Goal: Transaction & Acquisition: Purchase product/service

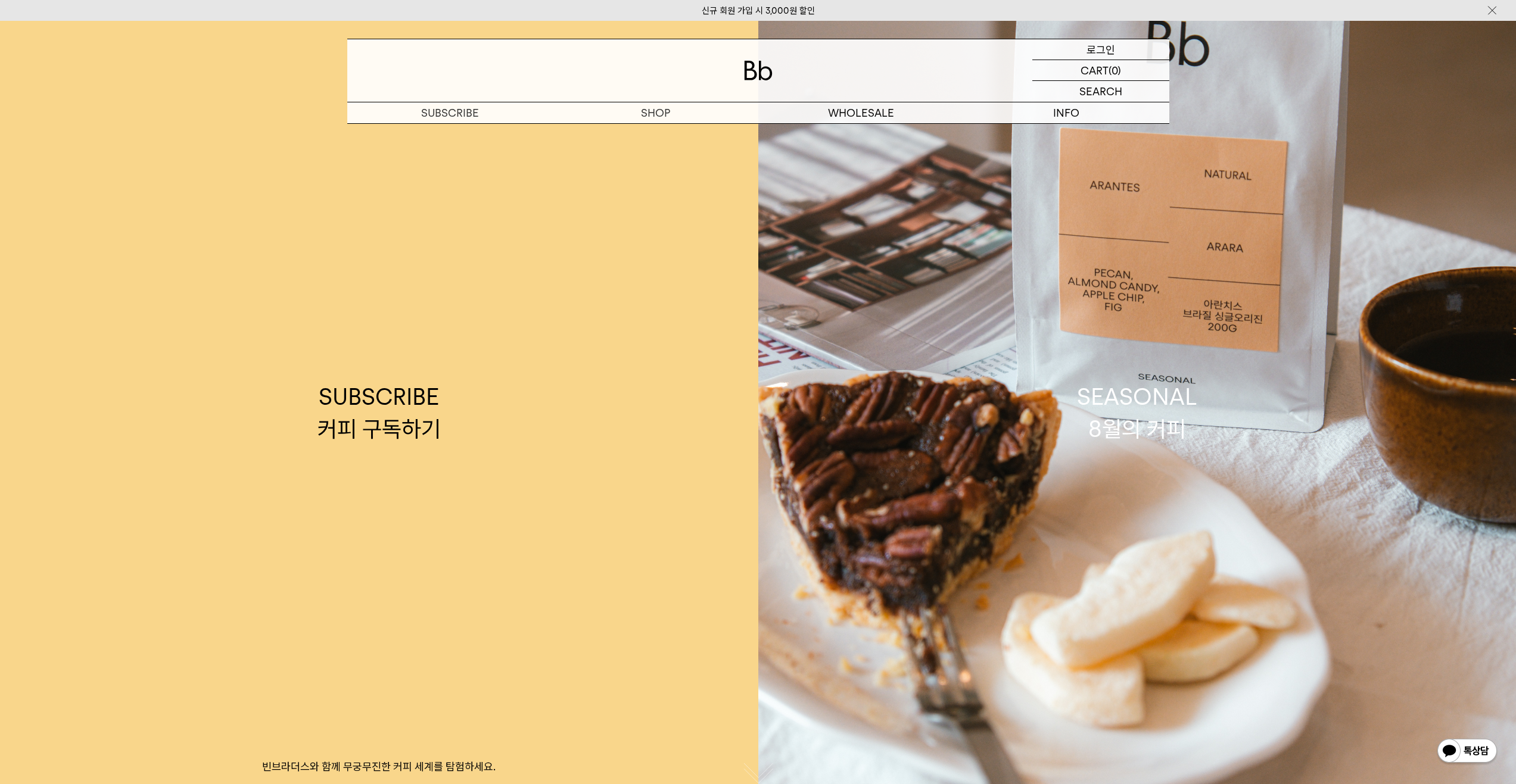
click at [1094, 56] on p "로그인" at bounding box center [1101, 50] width 29 height 20
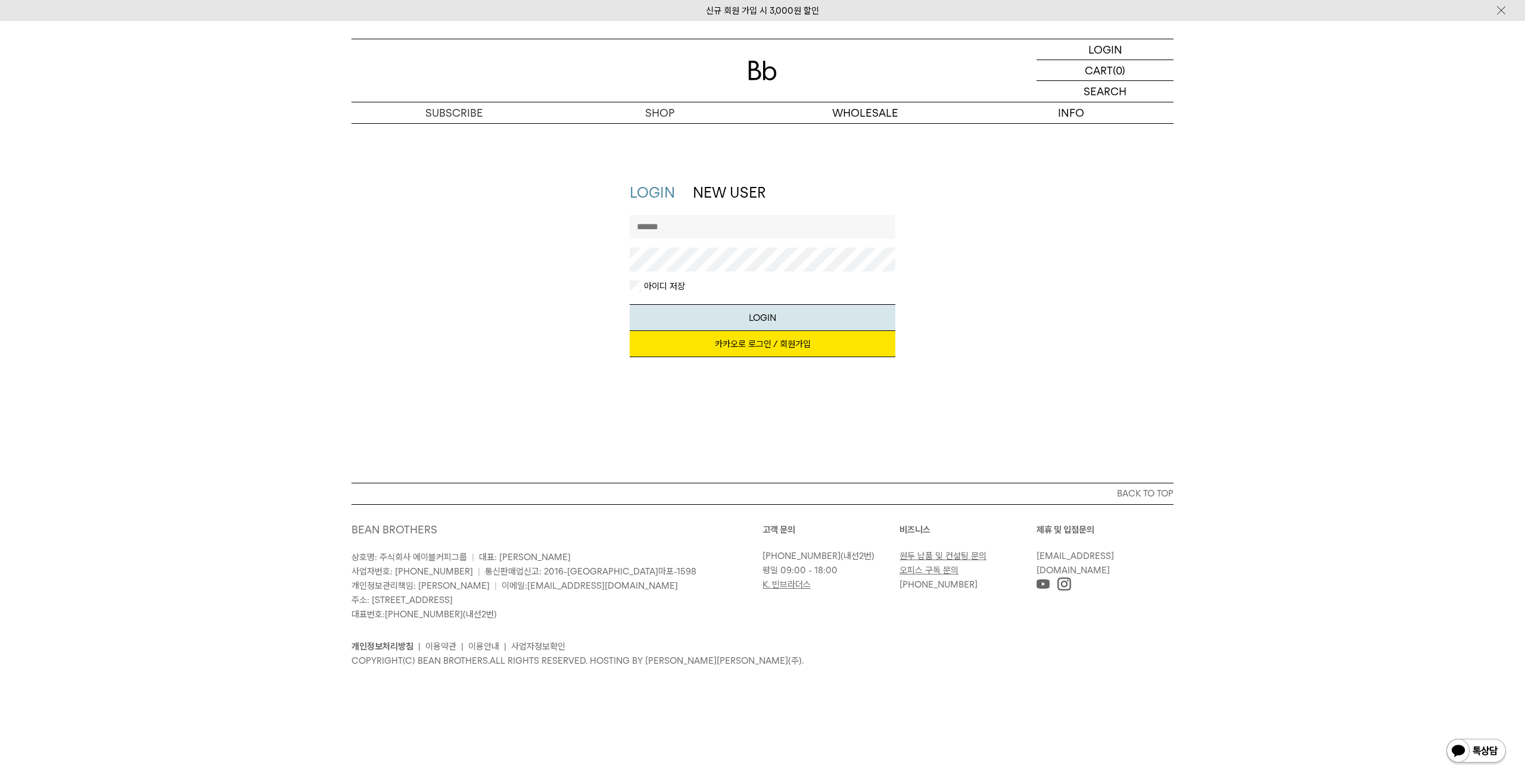
click at [745, 351] on link "카카오로 로그인 / 회원가입" at bounding box center [762, 344] width 266 height 26
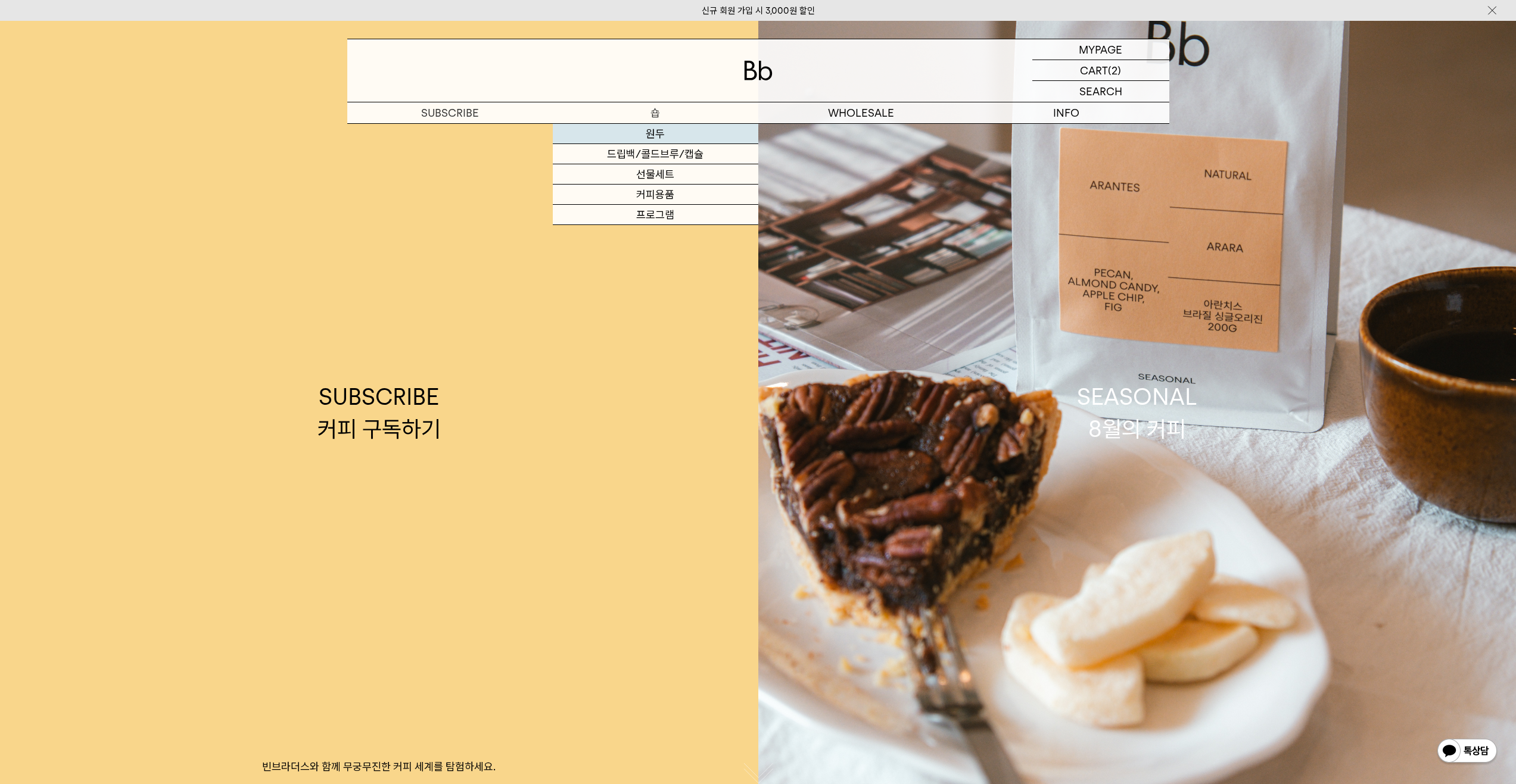
click at [656, 135] on link "원두" at bounding box center [655, 134] width 205 height 20
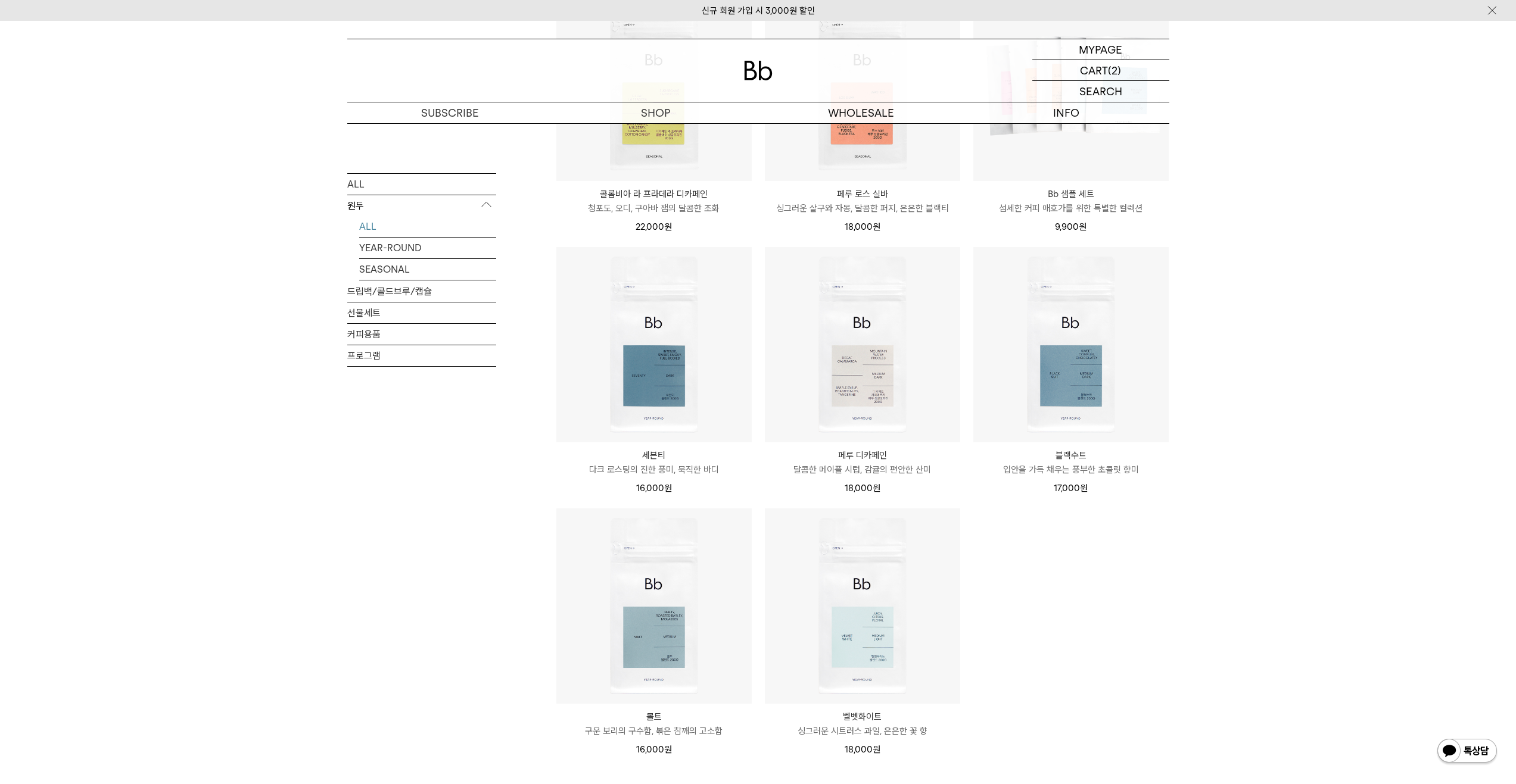
scroll to position [536, 0]
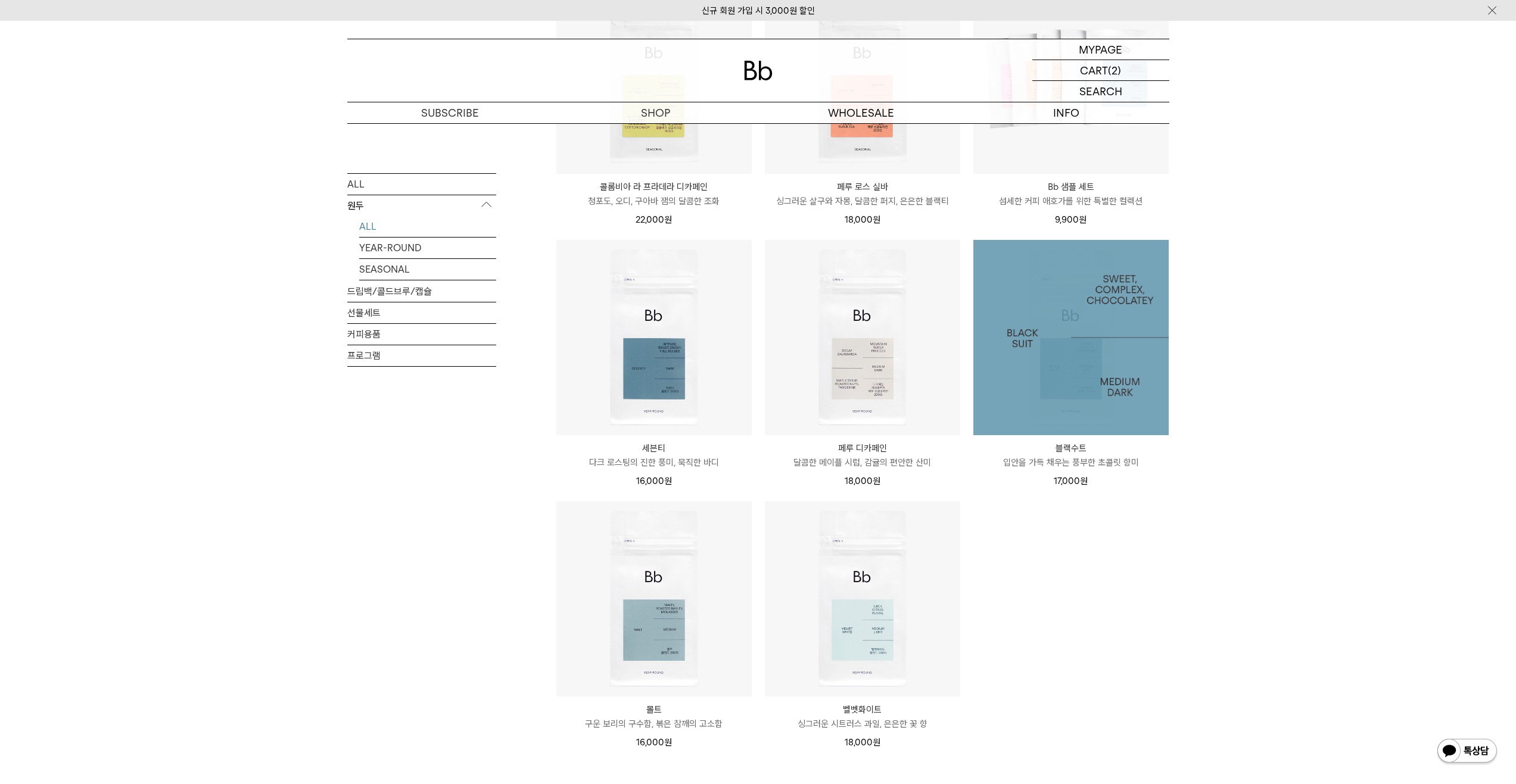
click at [1144, 355] on img at bounding box center [1071, 337] width 195 height 195
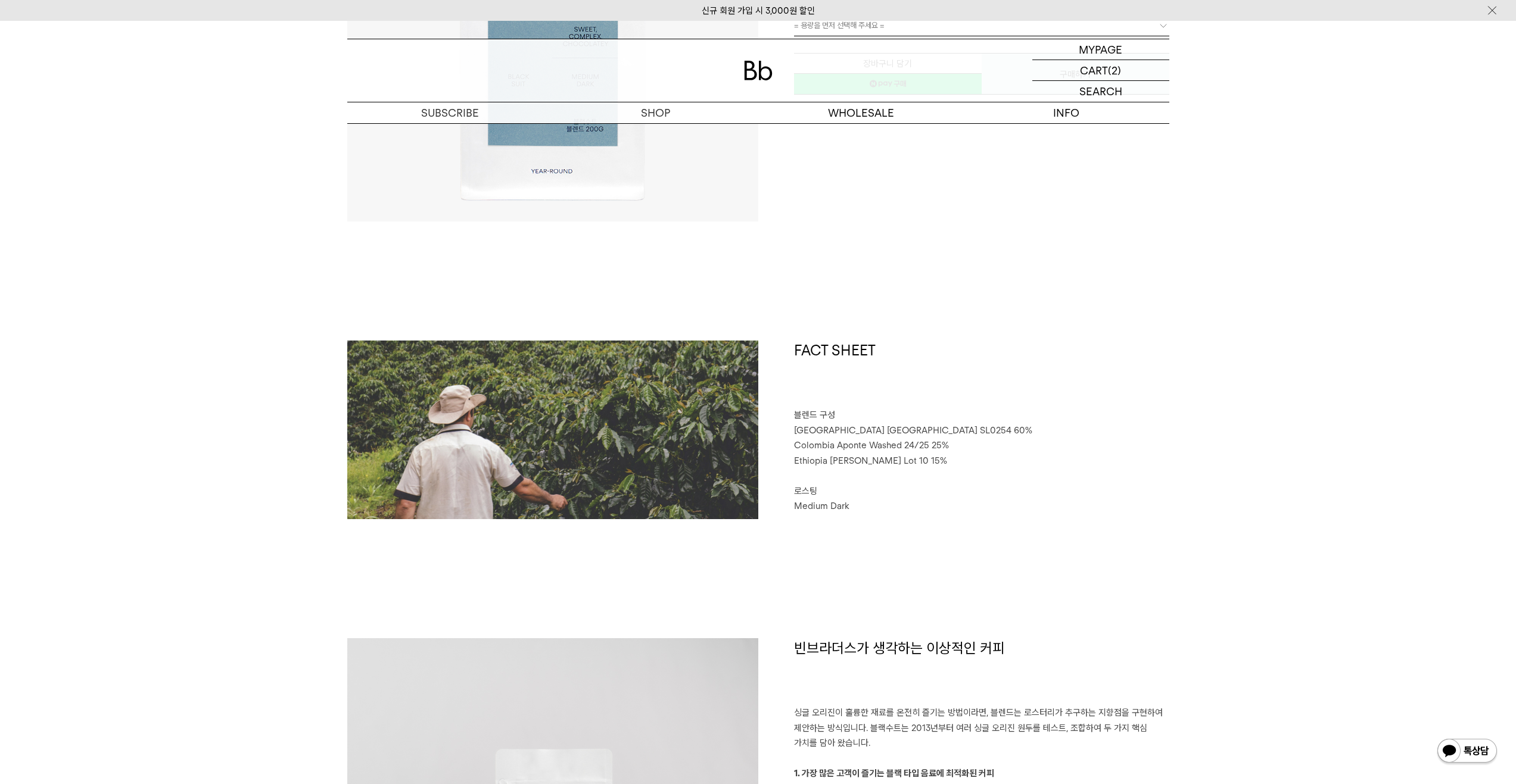
scroll to position [358, 0]
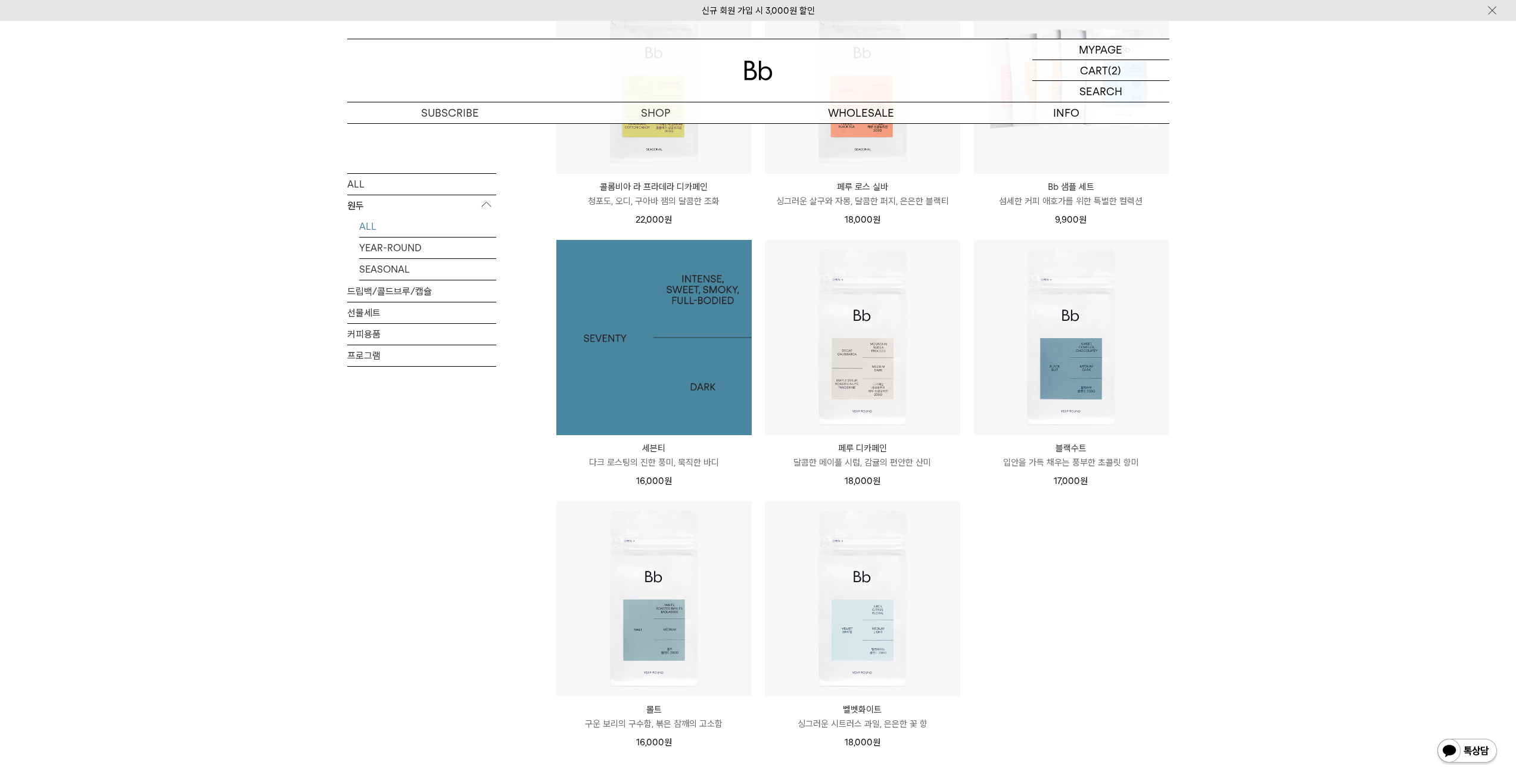
click at [653, 385] on img at bounding box center [654, 337] width 195 height 195
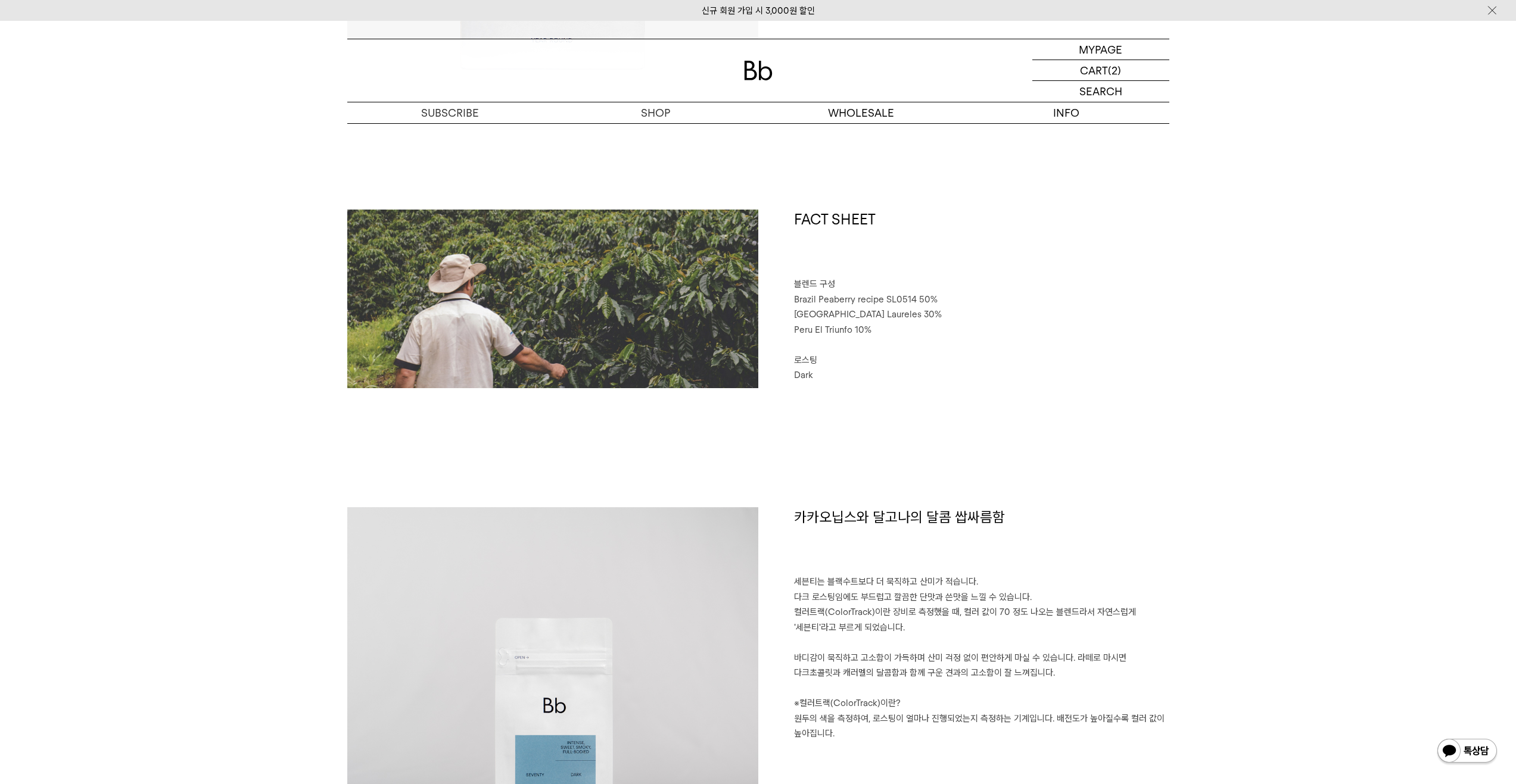
scroll to position [477, 0]
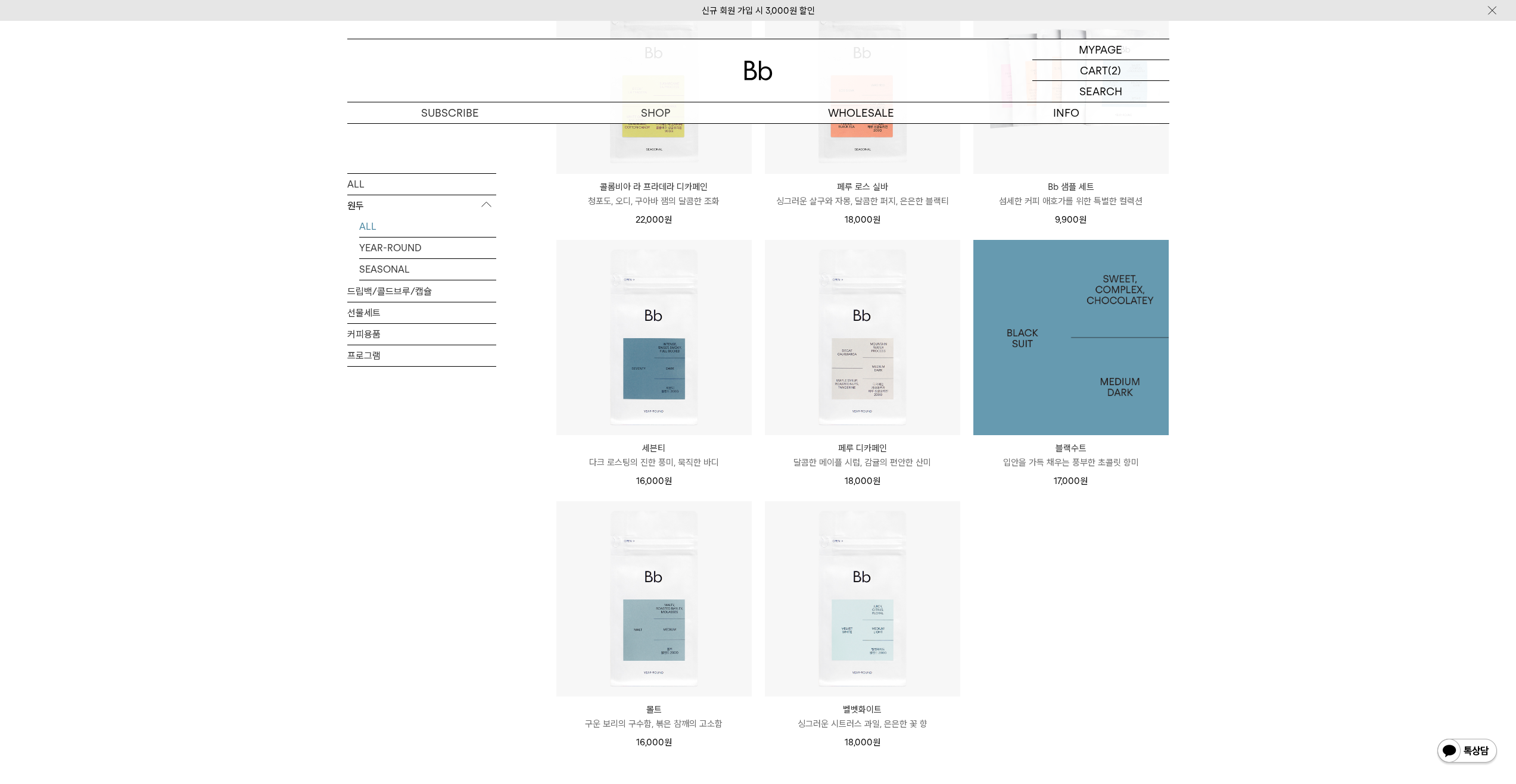
click at [1123, 349] on img at bounding box center [1071, 337] width 195 height 195
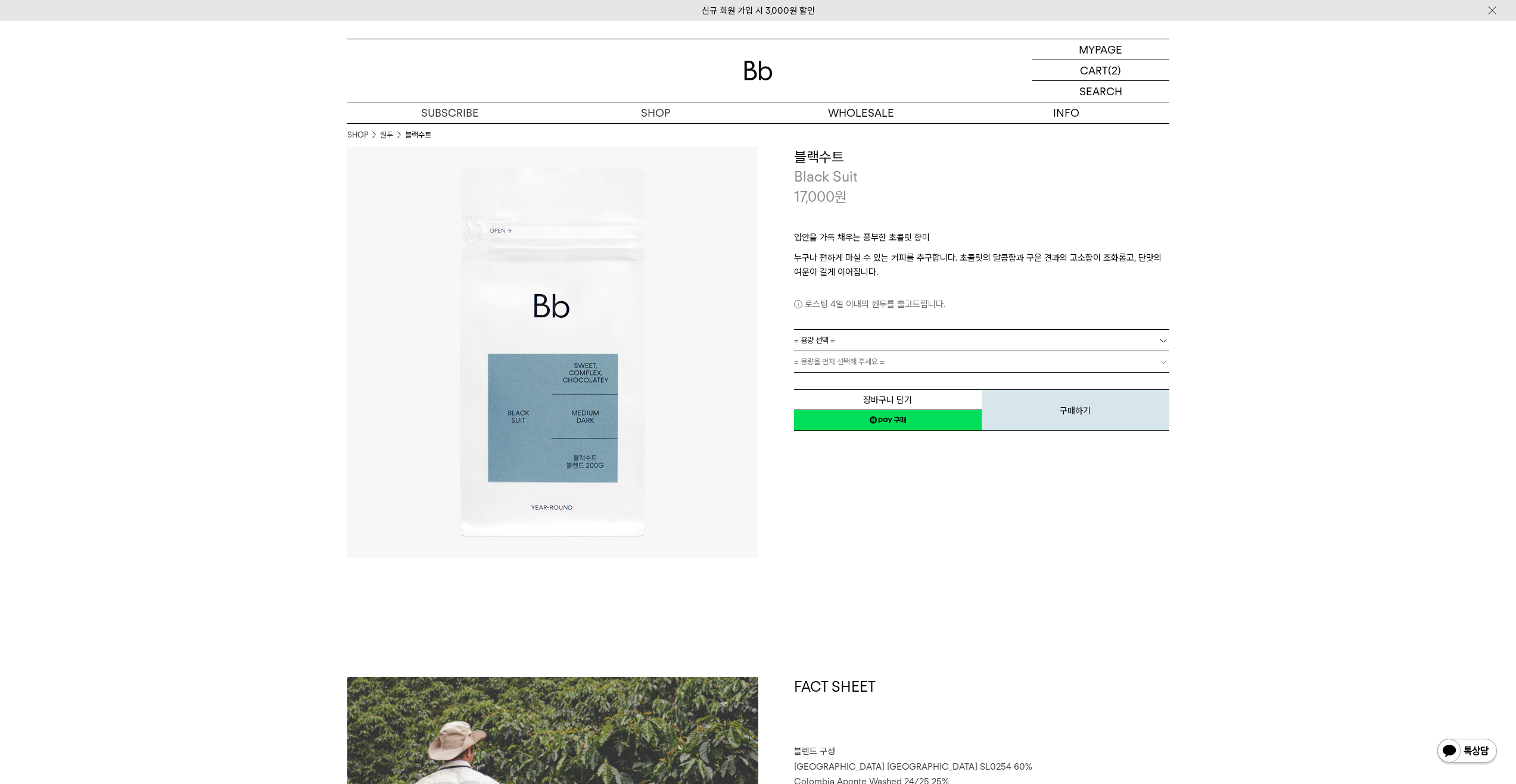
click at [897, 337] on link "= 용량 선택 =" at bounding box center [982, 340] width 376 height 21
click at [884, 360] on li "200g" at bounding box center [987, 362] width 363 height 22
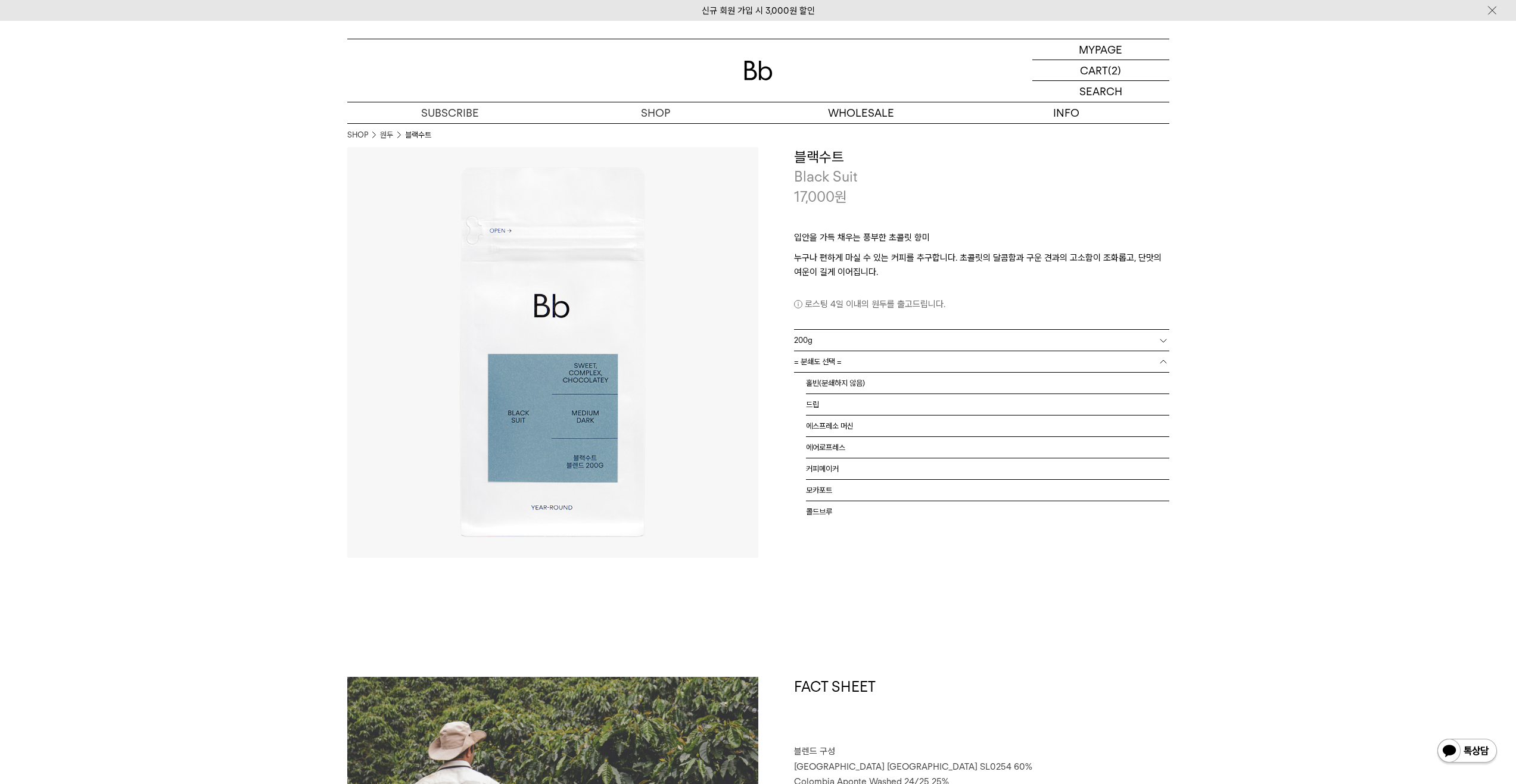
click at [889, 362] on link "= 분쇄도 선택 =" at bounding box center [982, 361] width 376 height 21
click at [883, 378] on li "홀빈(분쇄하지 않음)" at bounding box center [987, 384] width 363 height 22
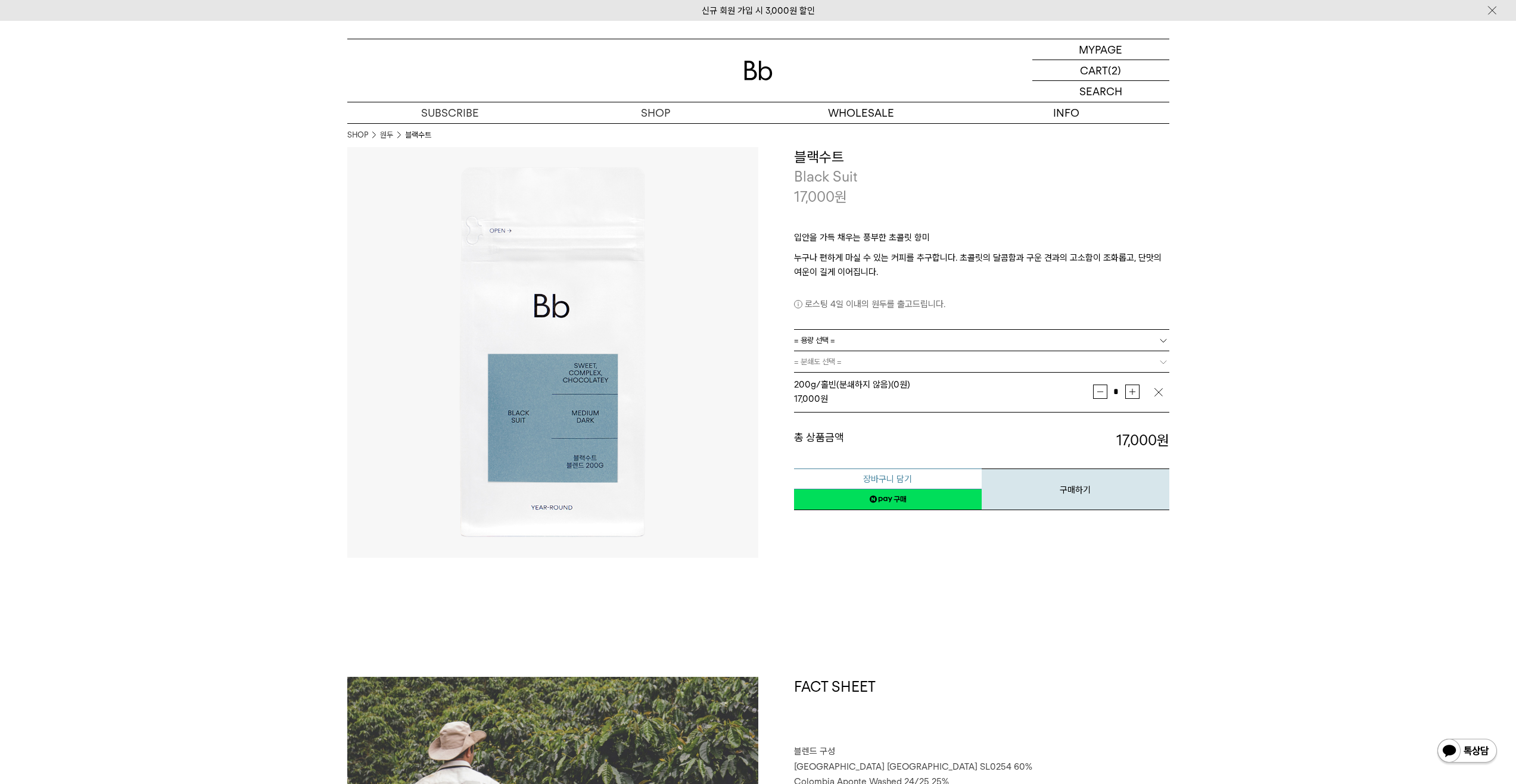
click at [939, 479] on button "장바구니 담기" at bounding box center [888, 479] width 187 height 21
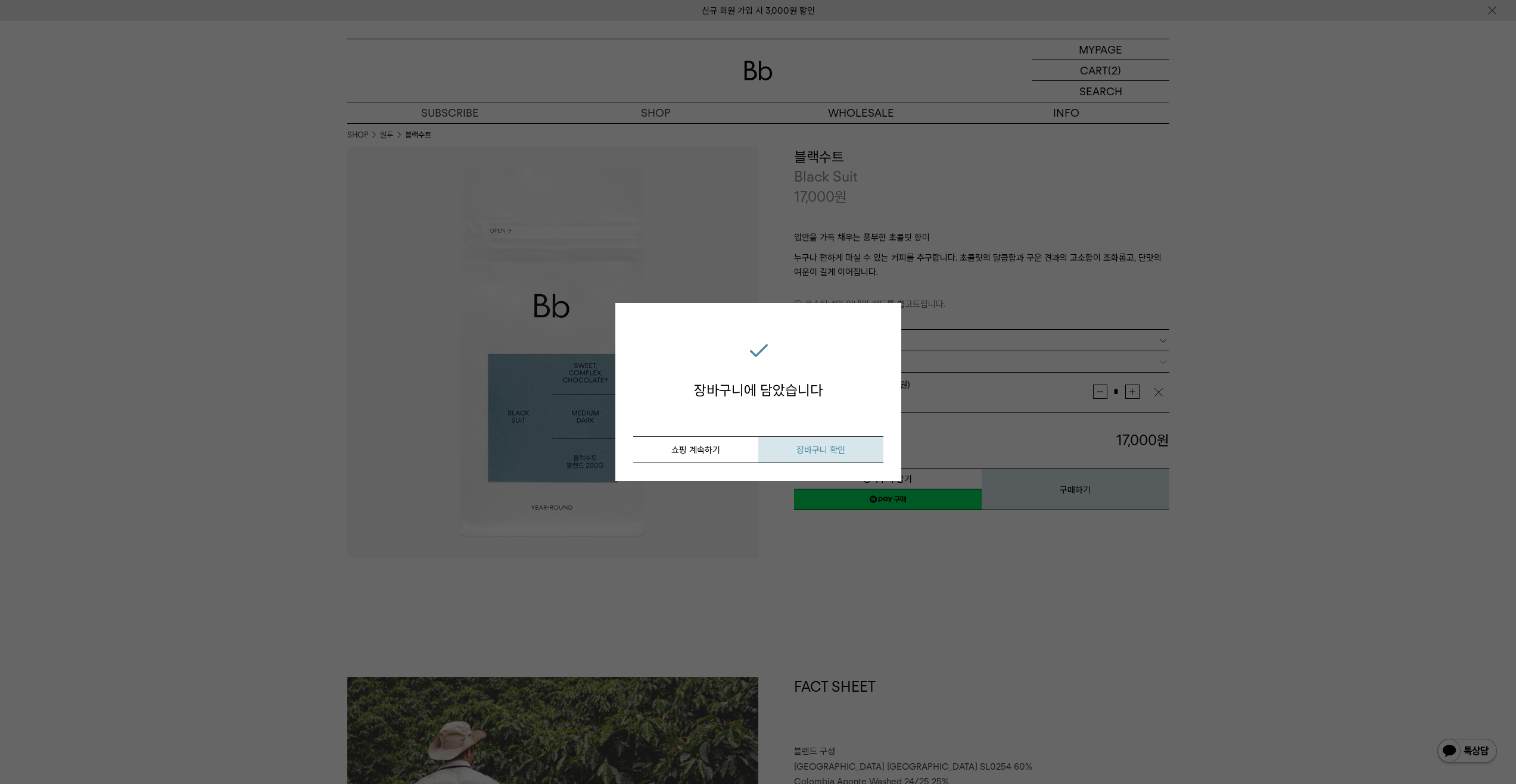
click at [841, 451] on span "장바구니 확인" at bounding box center [821, 450] width 49 height 11
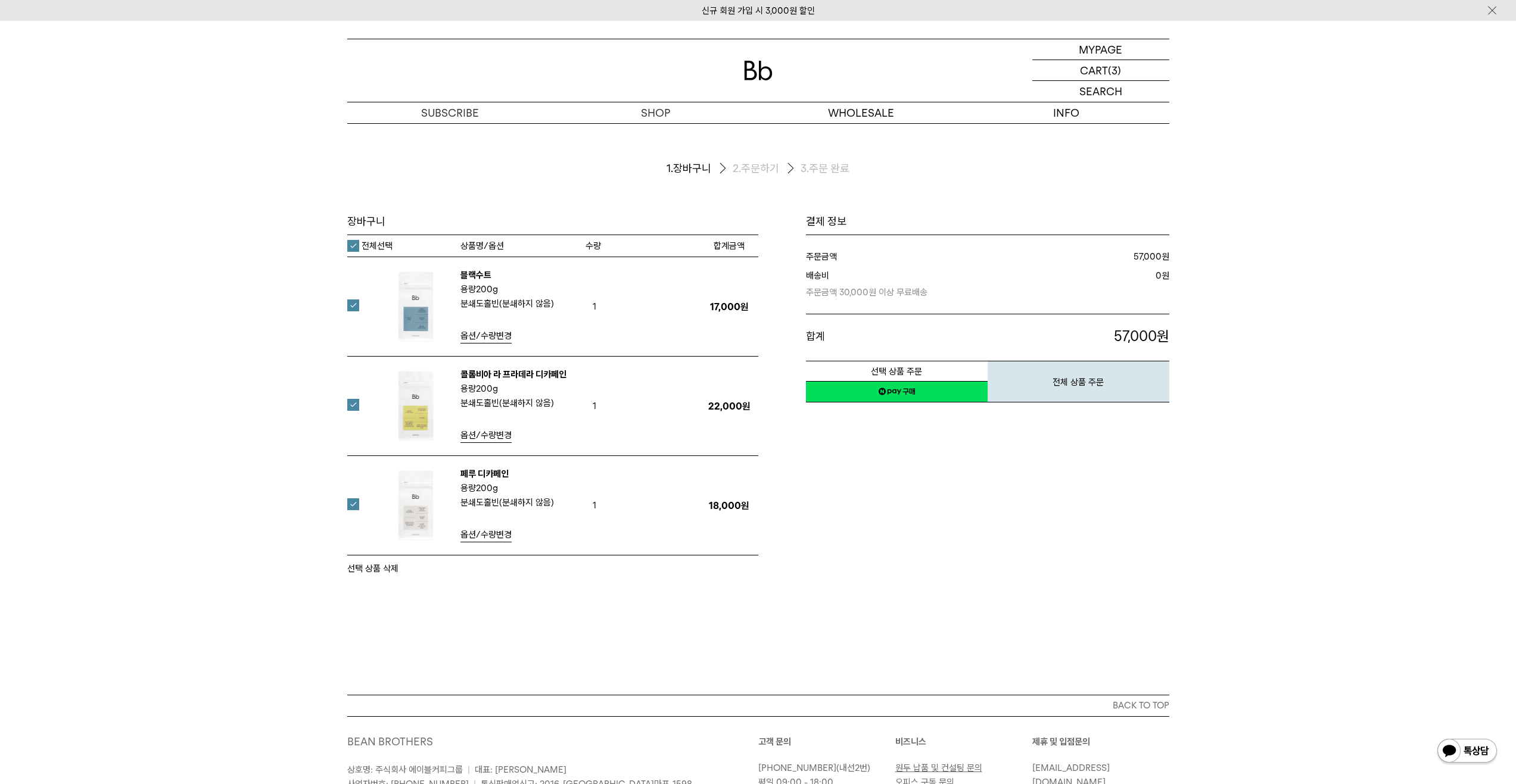
click at [355, 303] on label at bounding box center [361, 305] width 26 height 12
click at [357, 567] on button "선택 상품 삭제" at bounding box center [373, 569] width 51 height 14
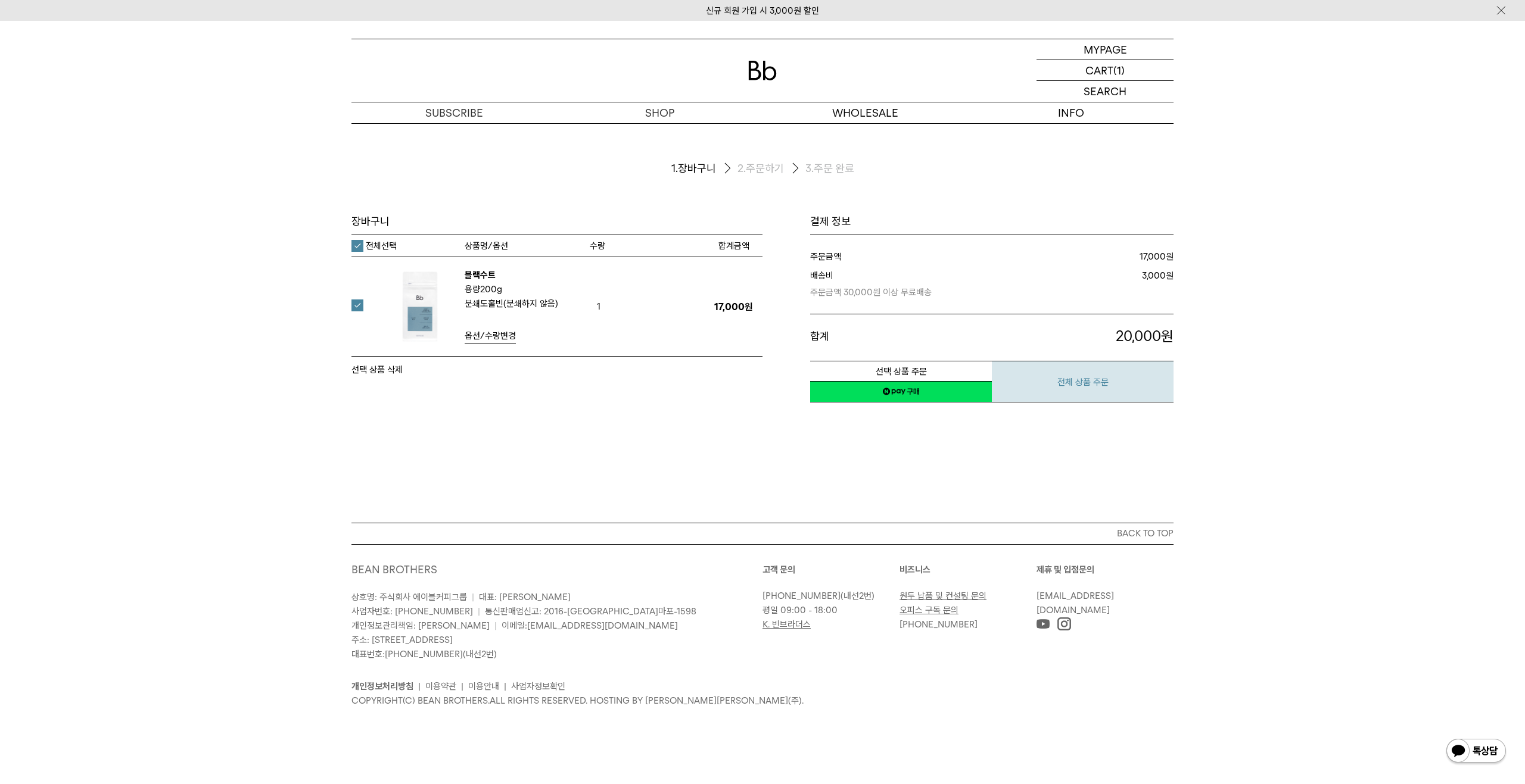
click at [1021, 388] on button "전체 상품 주문" at bounding box center [1082, 382] width 182 height 42
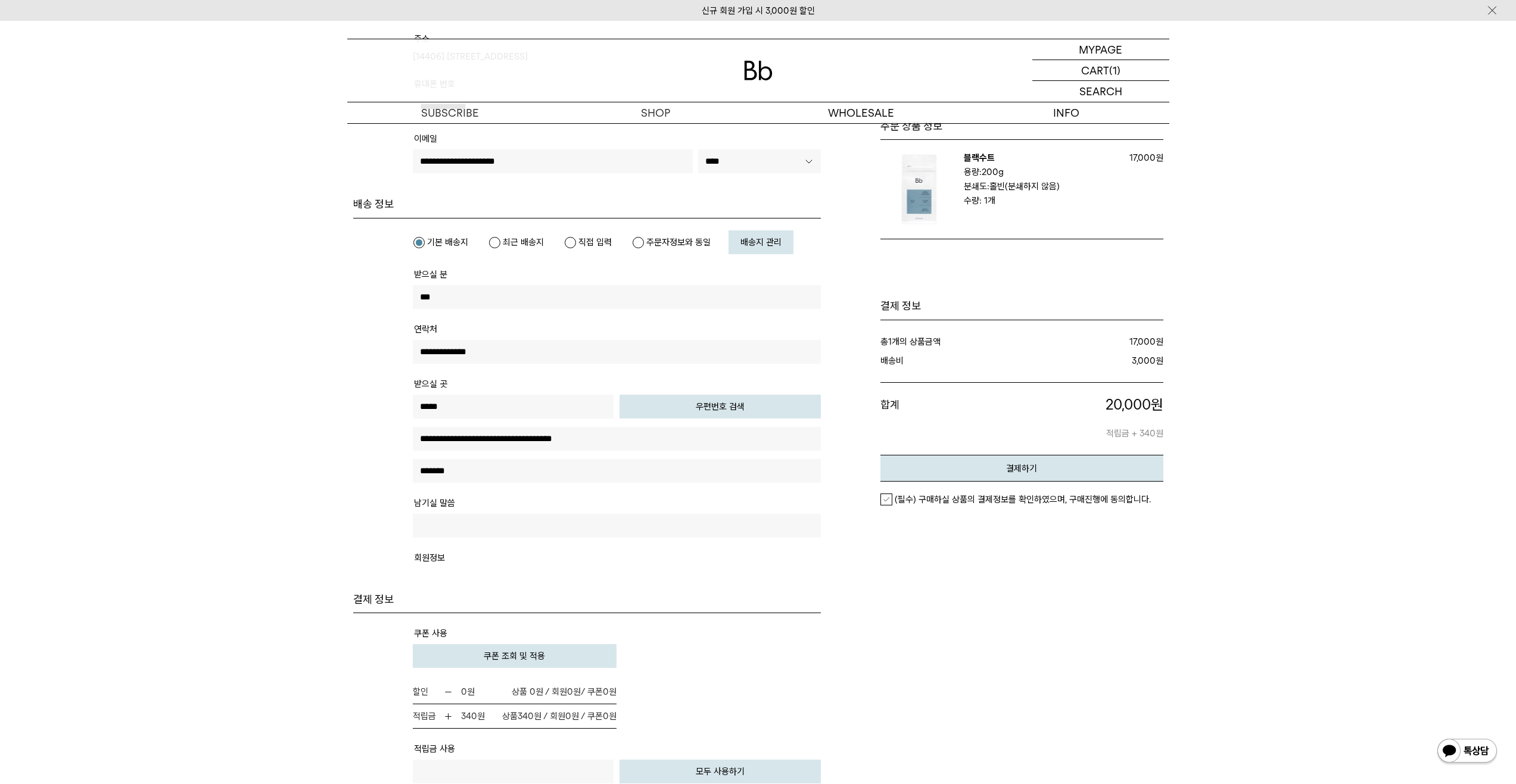
scroll to position [477, 0]
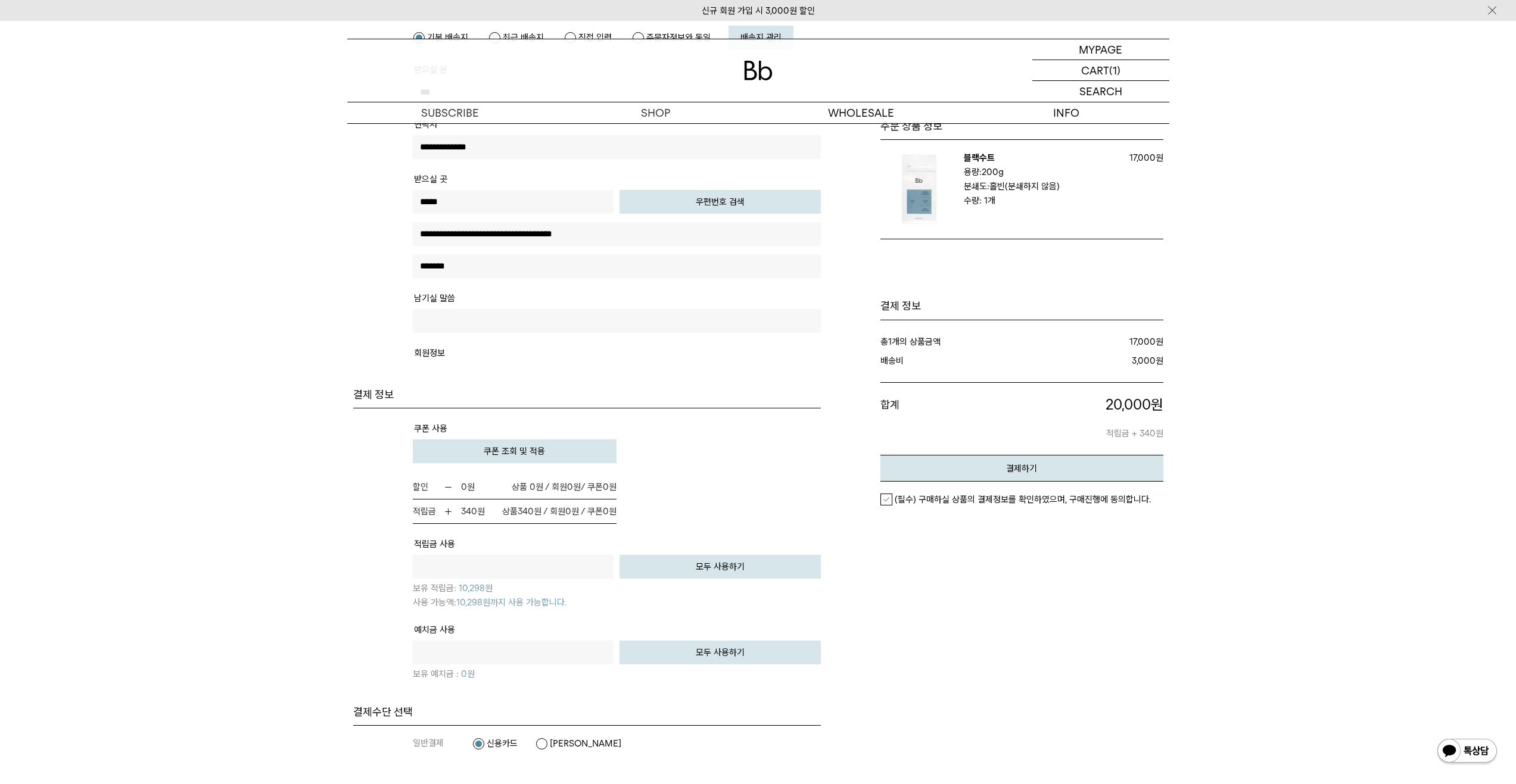
click at [589, 454] on button "쿠폰 조회 및 적용" at bounding box center [515, 451] width 204 height 24
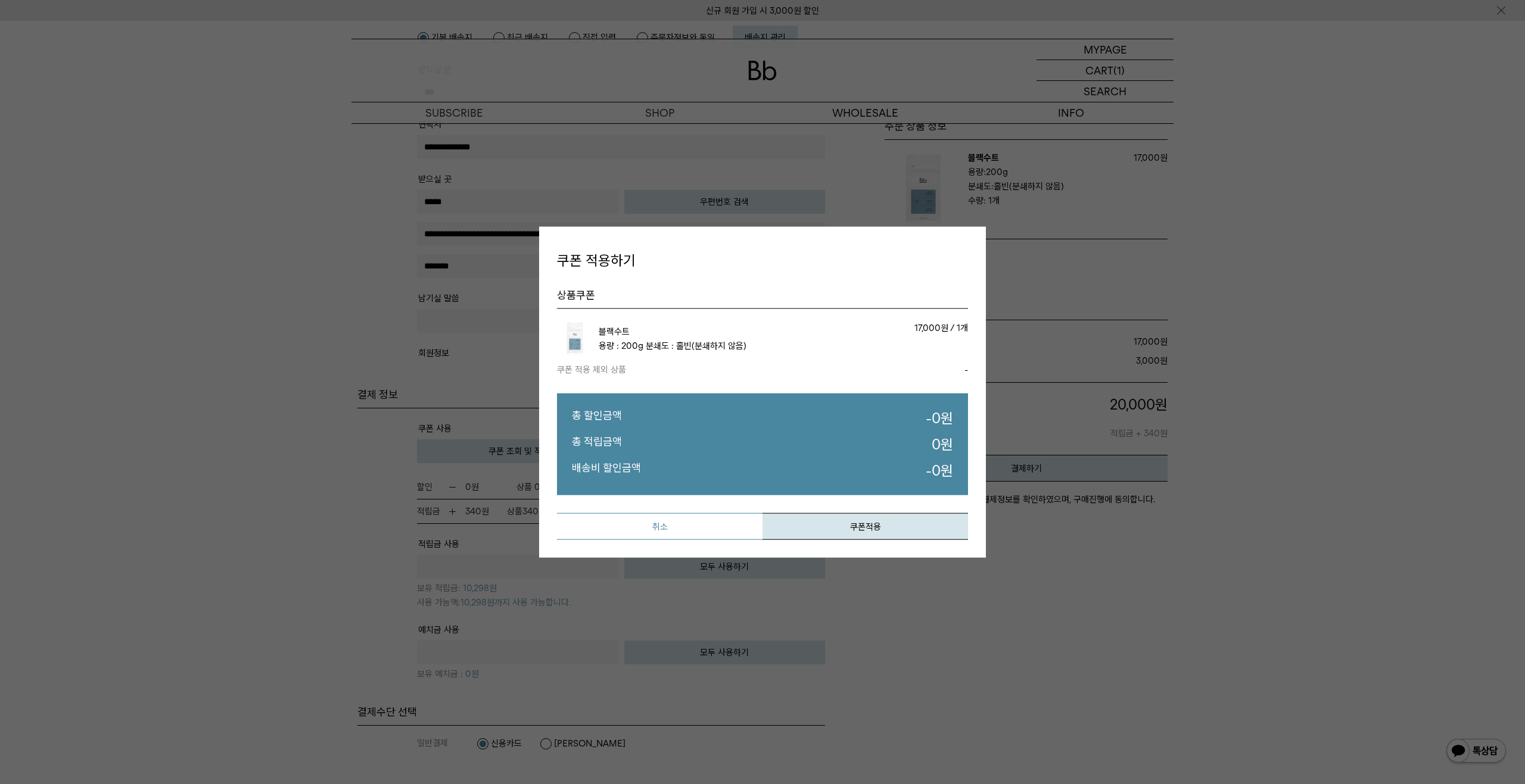
click at [694, 526] on button "취소" at bounding box center [660, 526] width 205 height 27
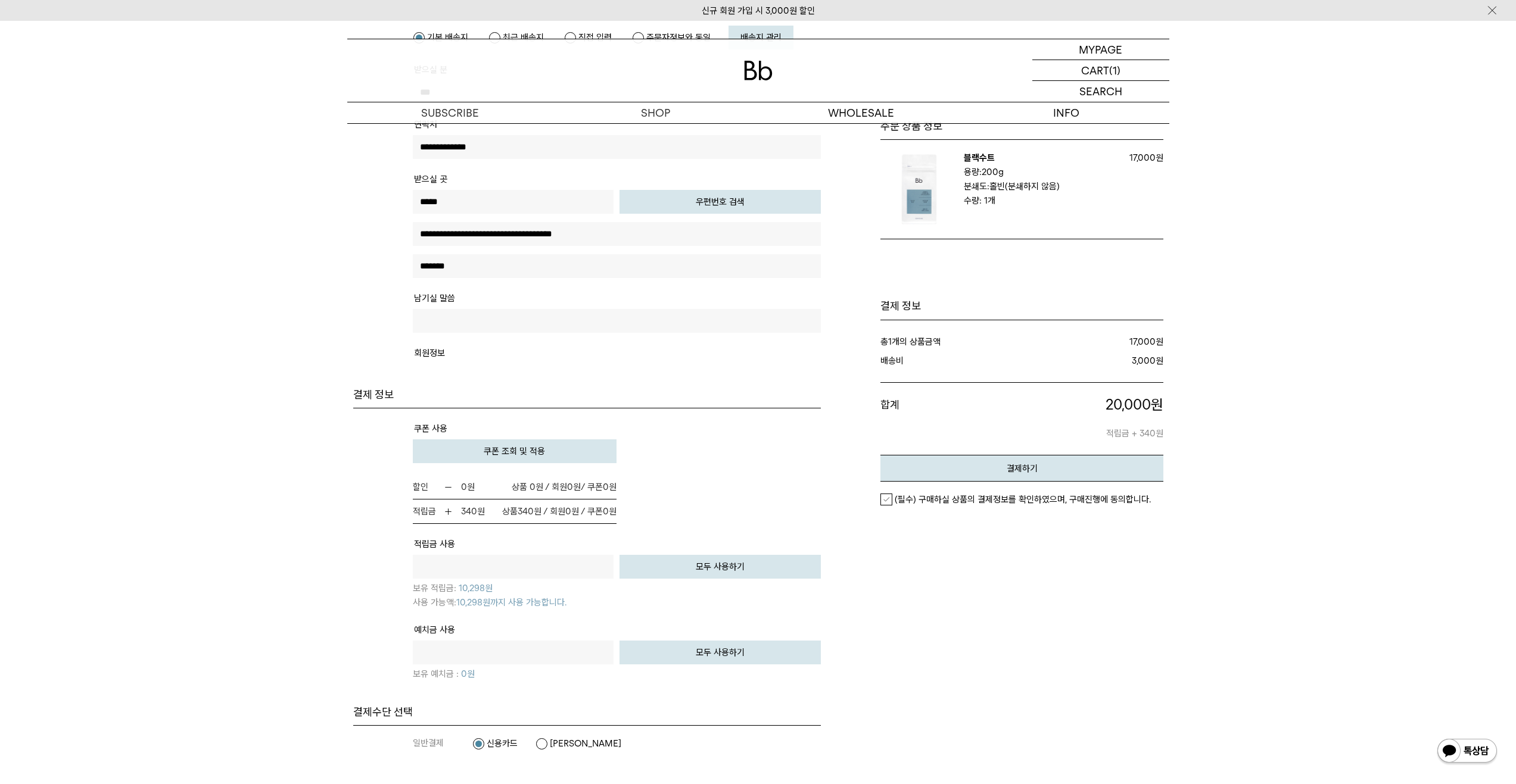
click at [709, 566] on button "모두 사용하기" at bounding box center [720, 567] width 201 height 24
type input "*****"
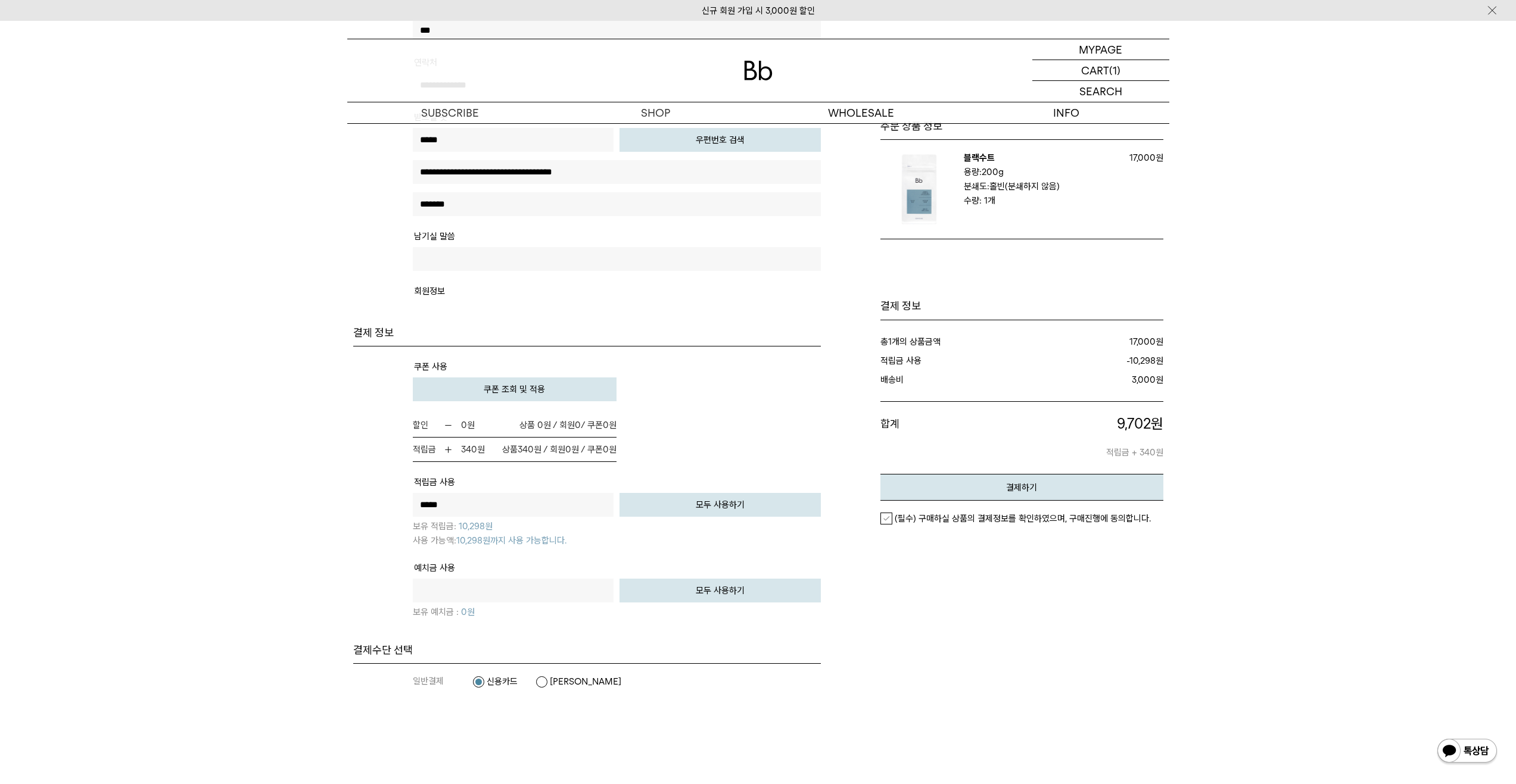
scroll to position [799, 0]
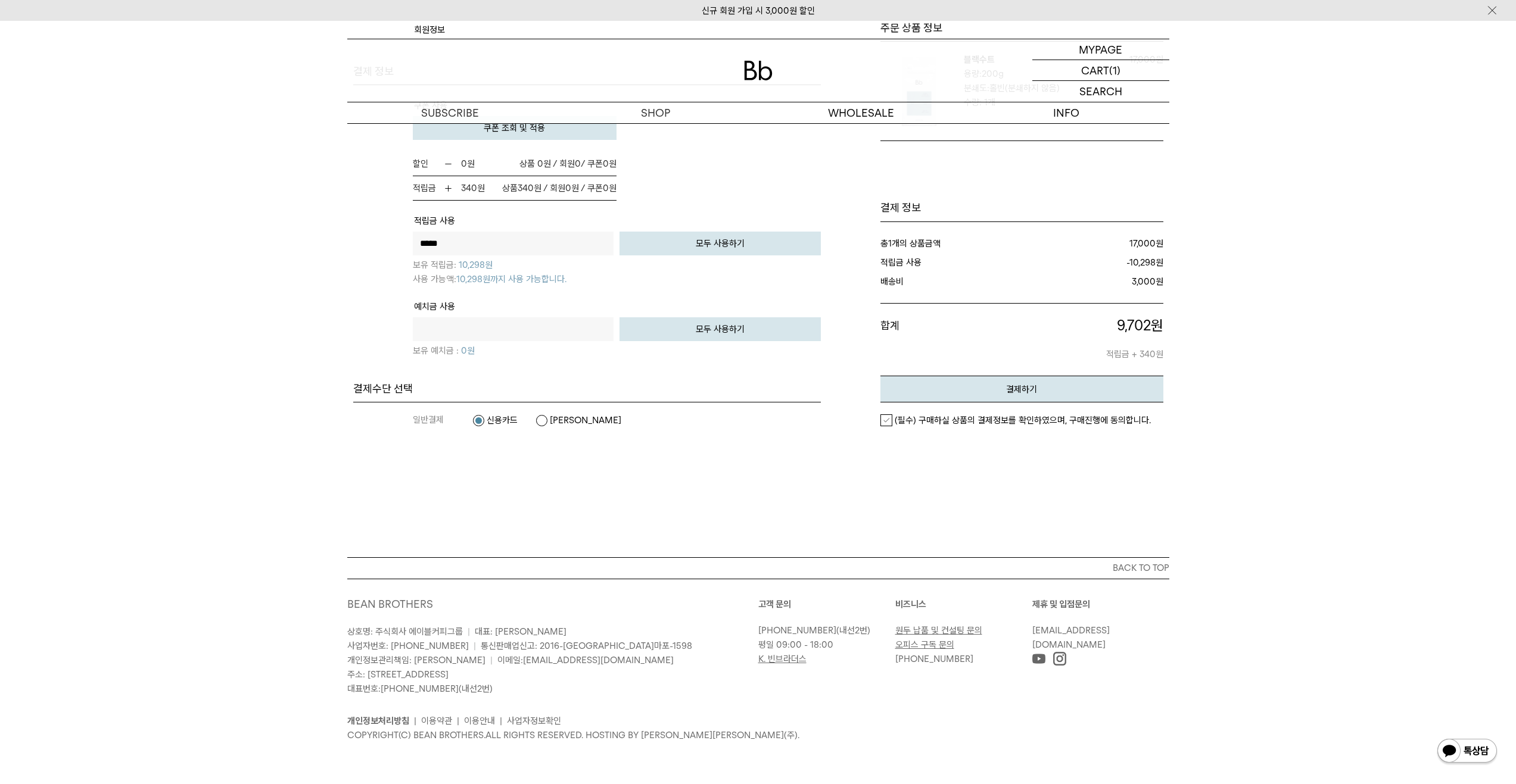
click at [573, 419] on label "[PERSON_NAME]" at bounding box center [578, 420] width 86 height 12
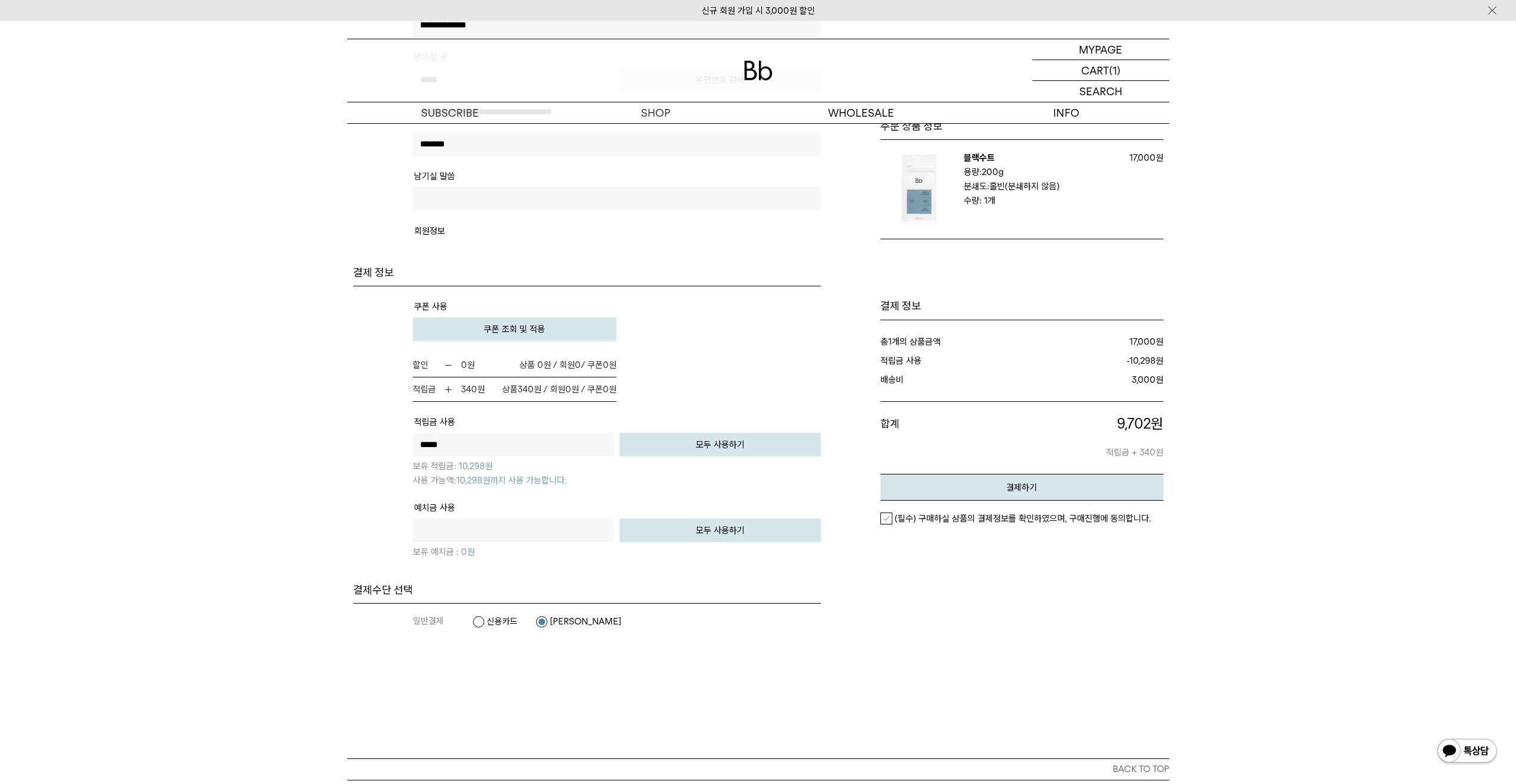
scroll to position [562, 0]
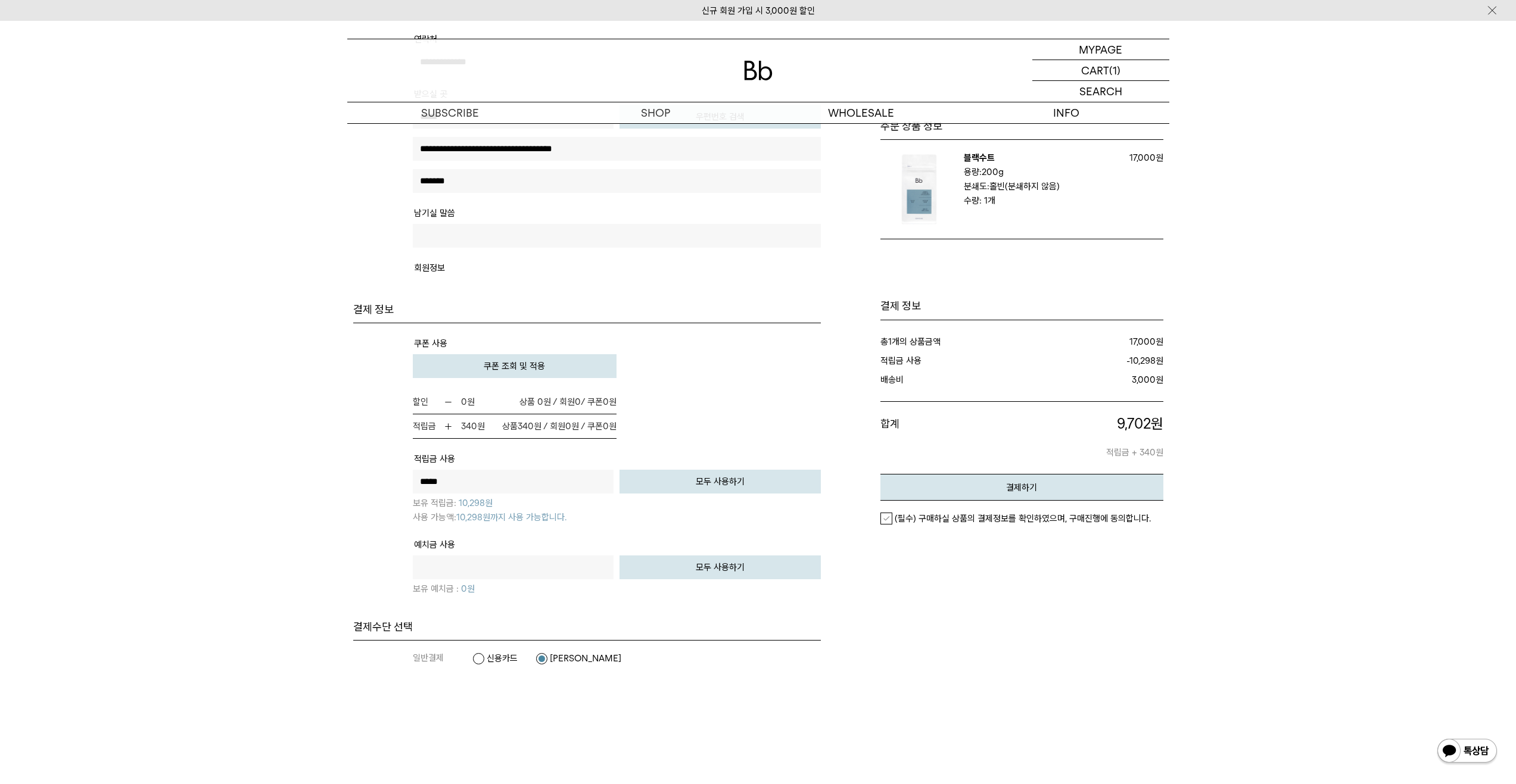
click at [881, 524] on label "(필수) 구매하실 상품의 결제정보를 확인하였으며, 구매진행에 동의합니다." at bounding box center [1015, 519] width 270 height 12
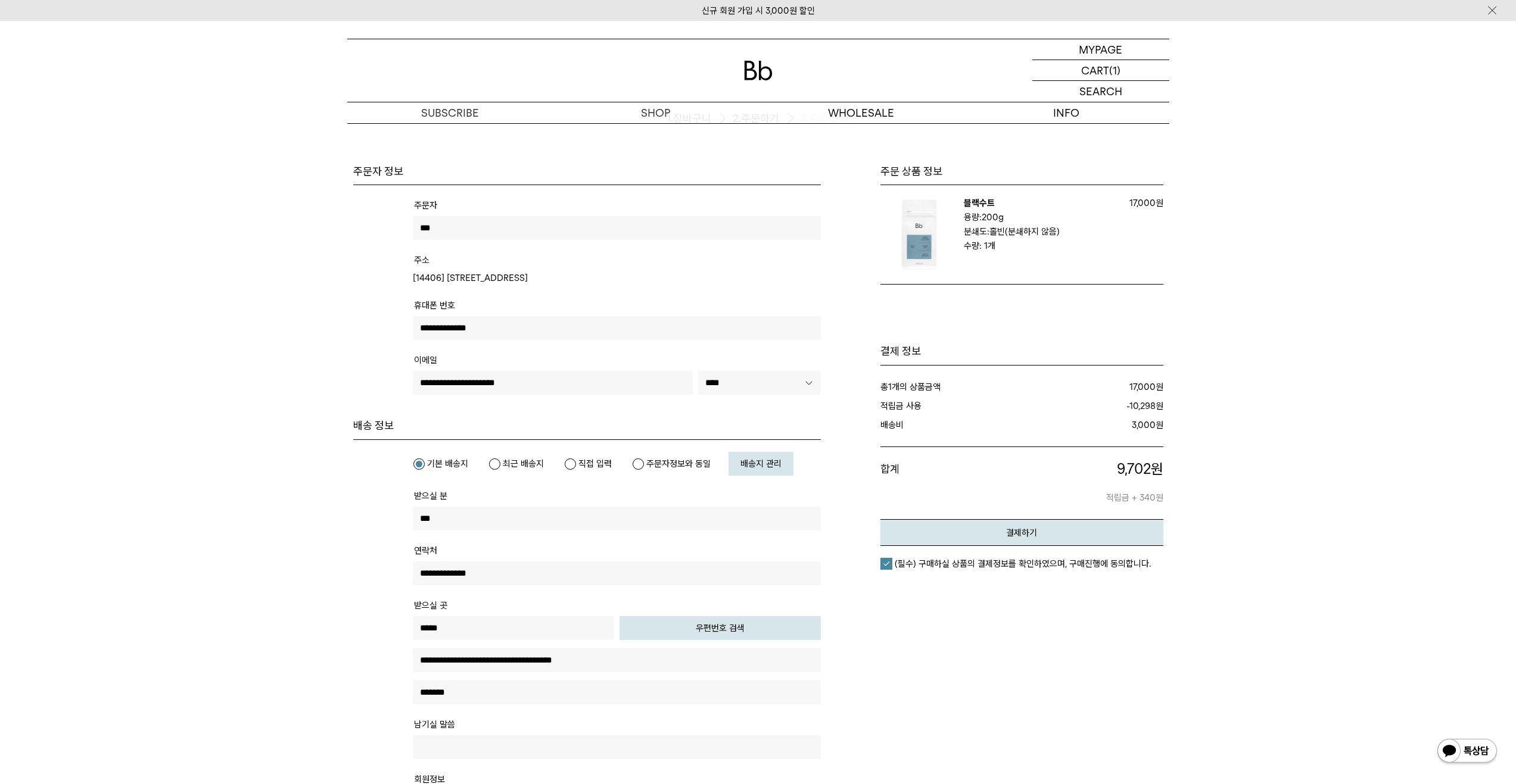
scroll to position [0, 0]
